Goal: Check status: Check status

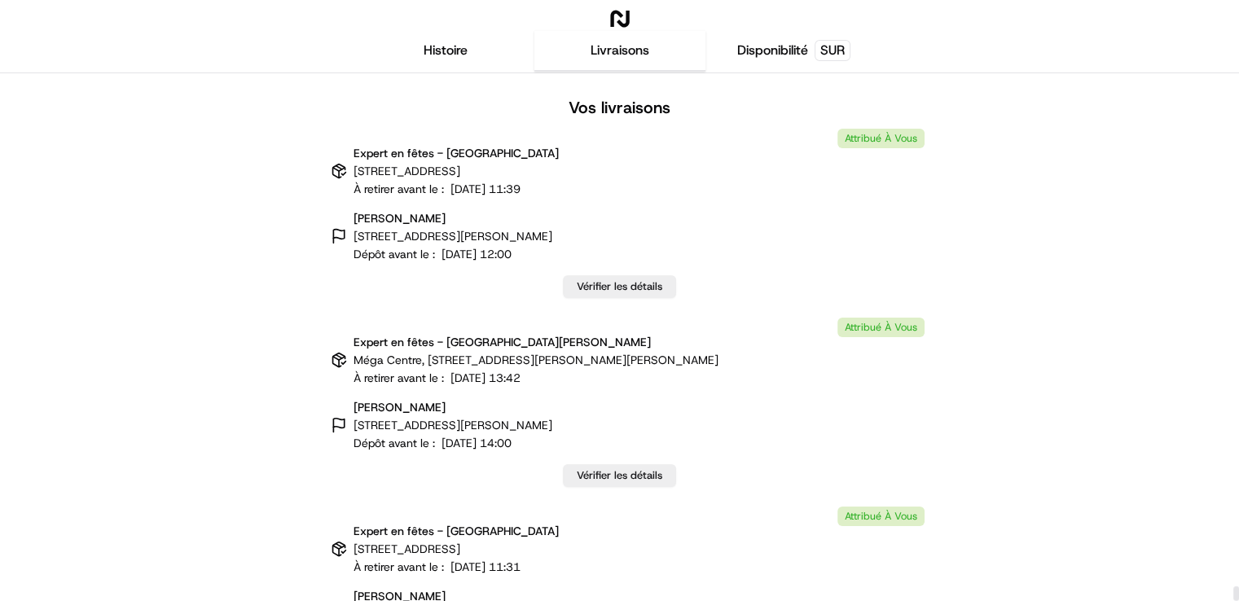
scroll to position [44281, 0]
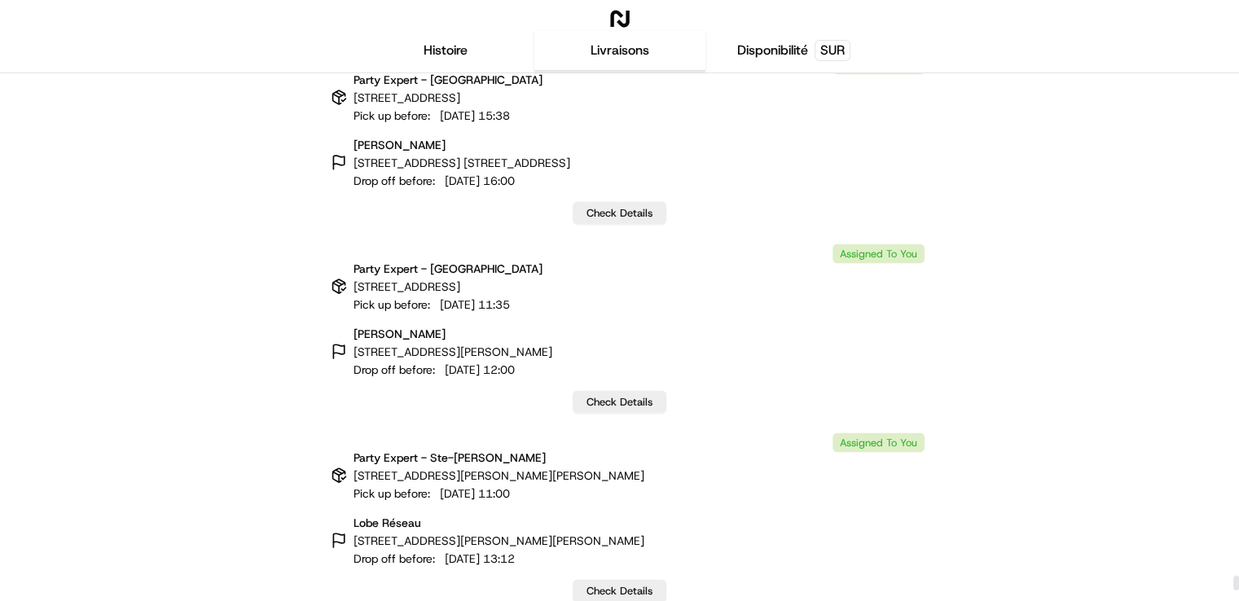
scroll to position [44362, 0]
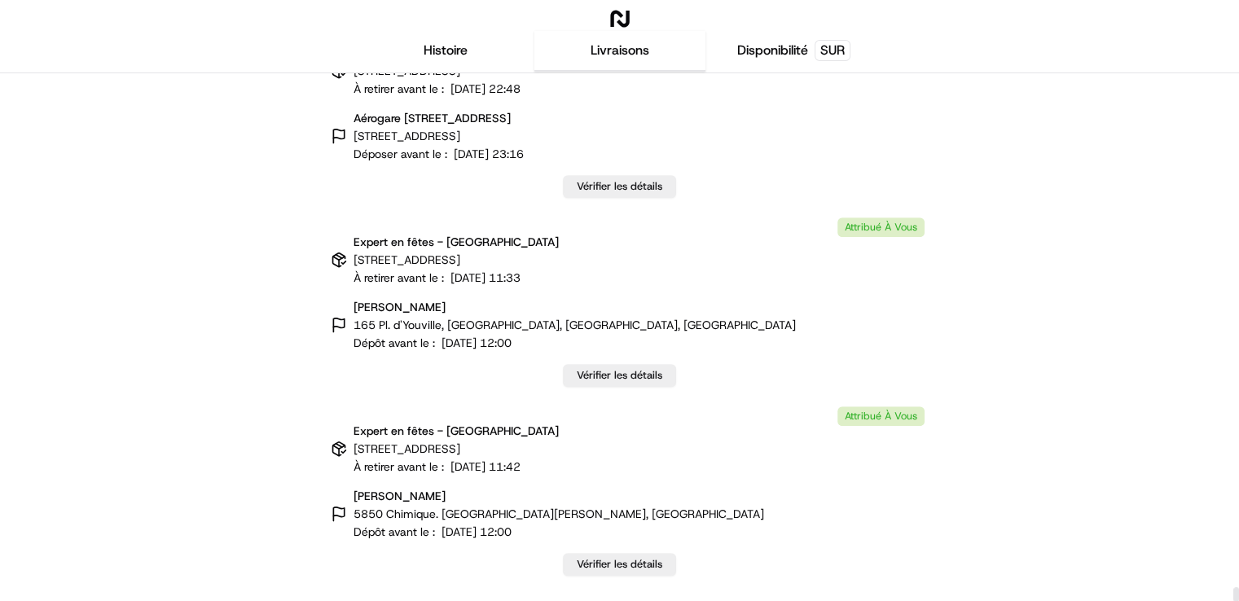
drag, startPoint x: 1233, startPoint y: 85, endPoint x: 1219, endPoint y: 614, distance: 529.7
click at [1233, 600] on div at bounding box center [1236, 594] width 6 height 15
